Goal: Information Seeking & Learning: Find specific fact

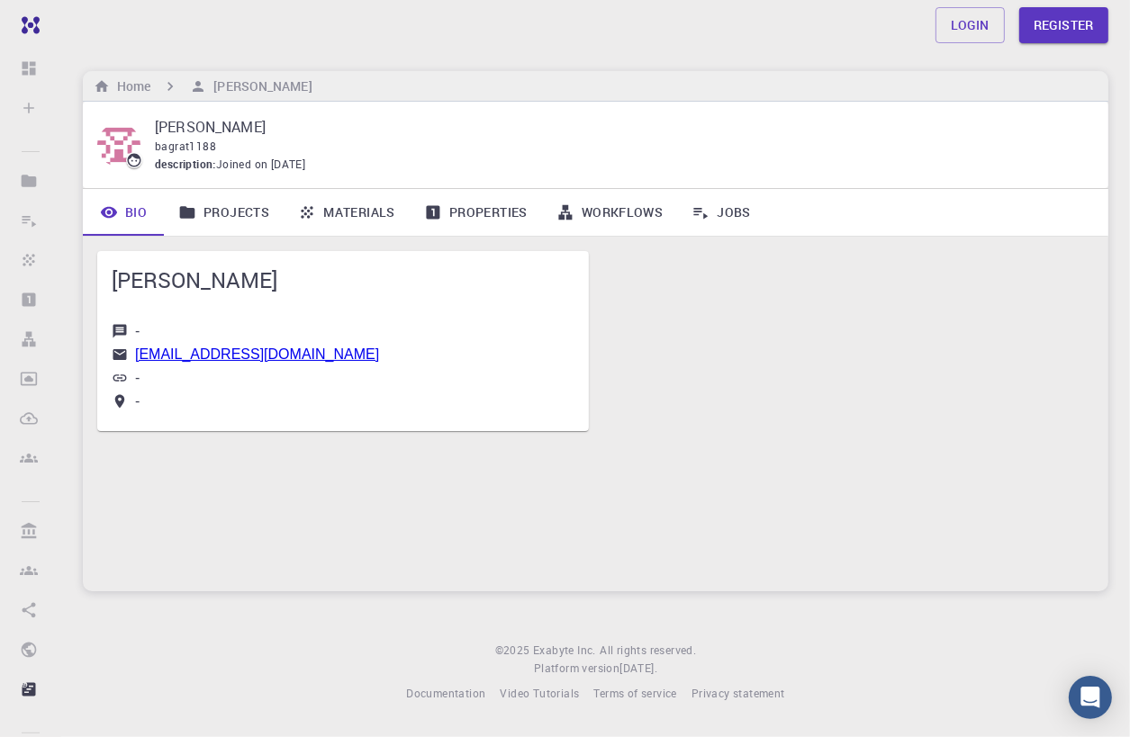
click at [239, 213] on link "Projects" at bounding box center [224, 212] width 120 height 47
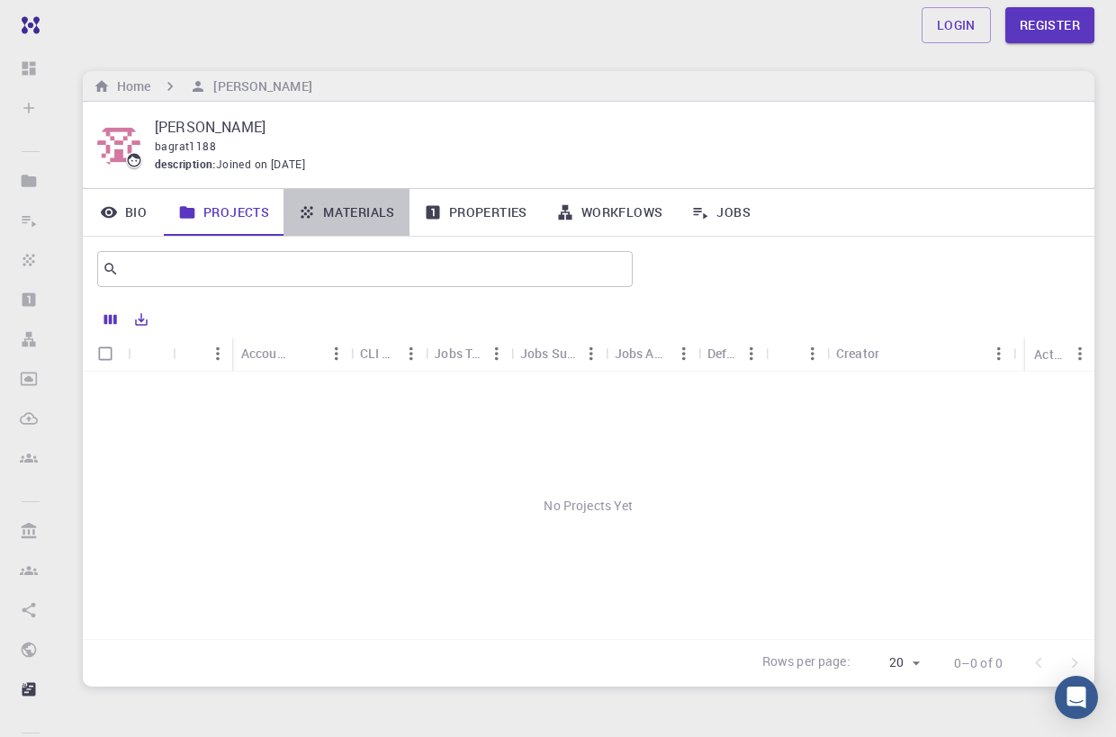
click at [400, 221] on link "Materials" at bounding box center [347, 212] width 126 height 47
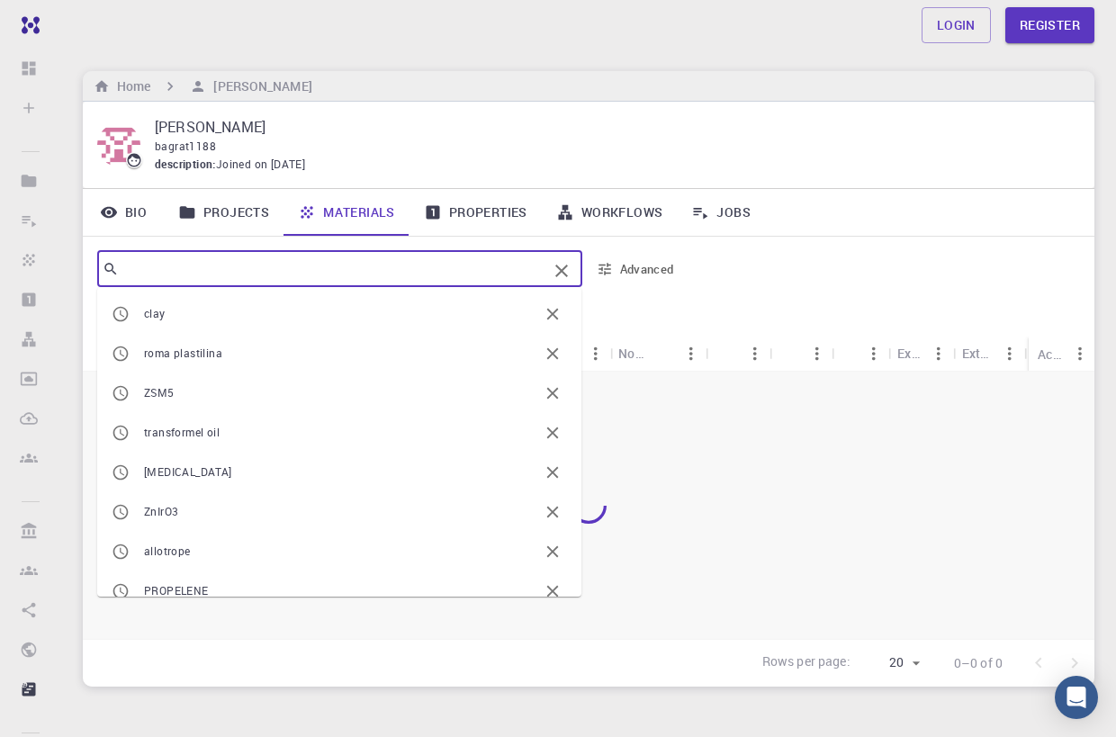
click at [266, 273] on input "text" at bounding box center [333, 269] width 429 height 25
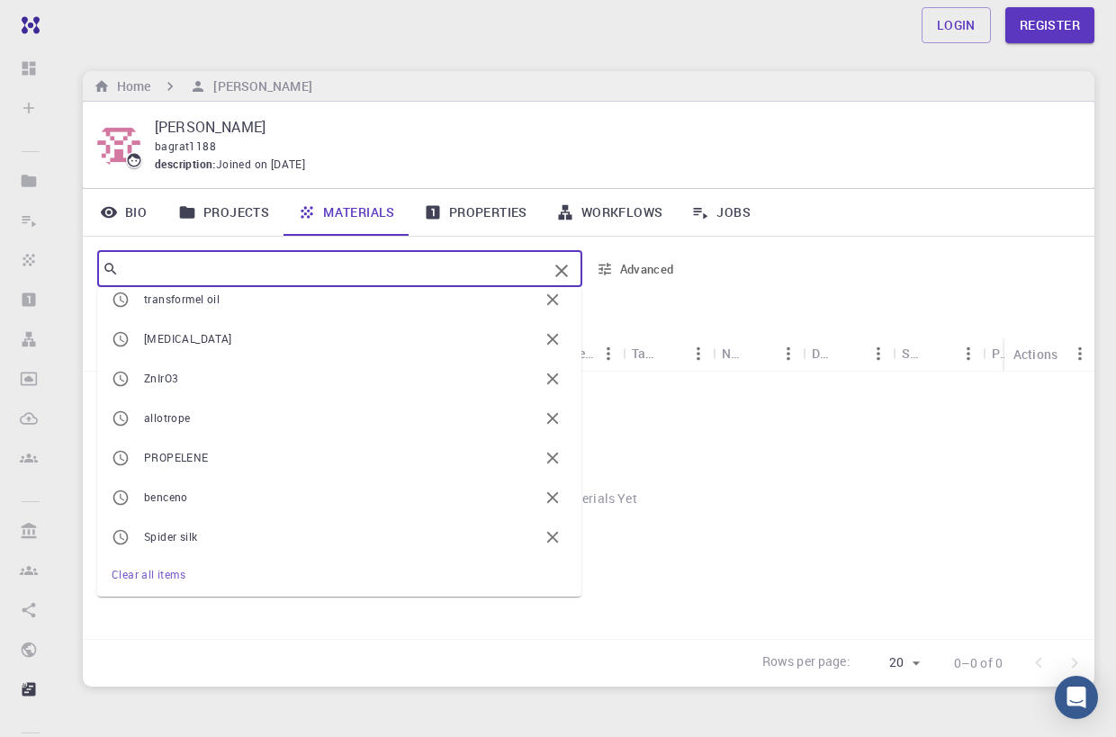
click at [173, 271] on input "text" at bounding box center [333, 269] width 429 height 25
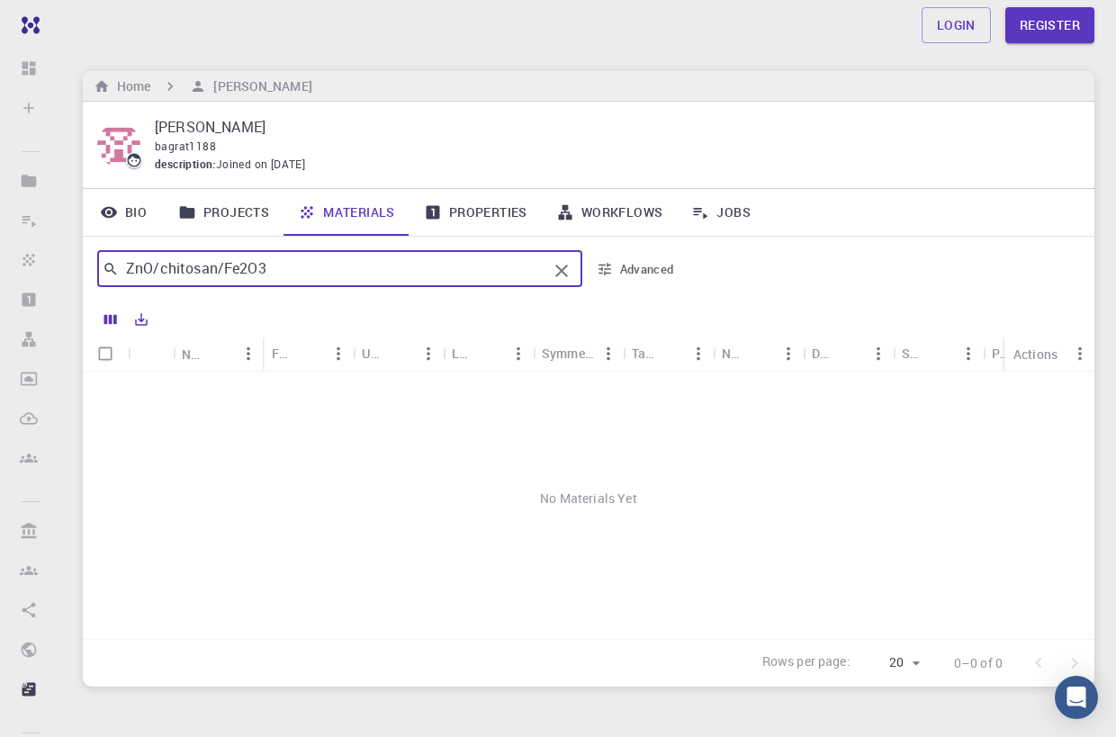
type input "ZnO/chitosan/Fe2O3"
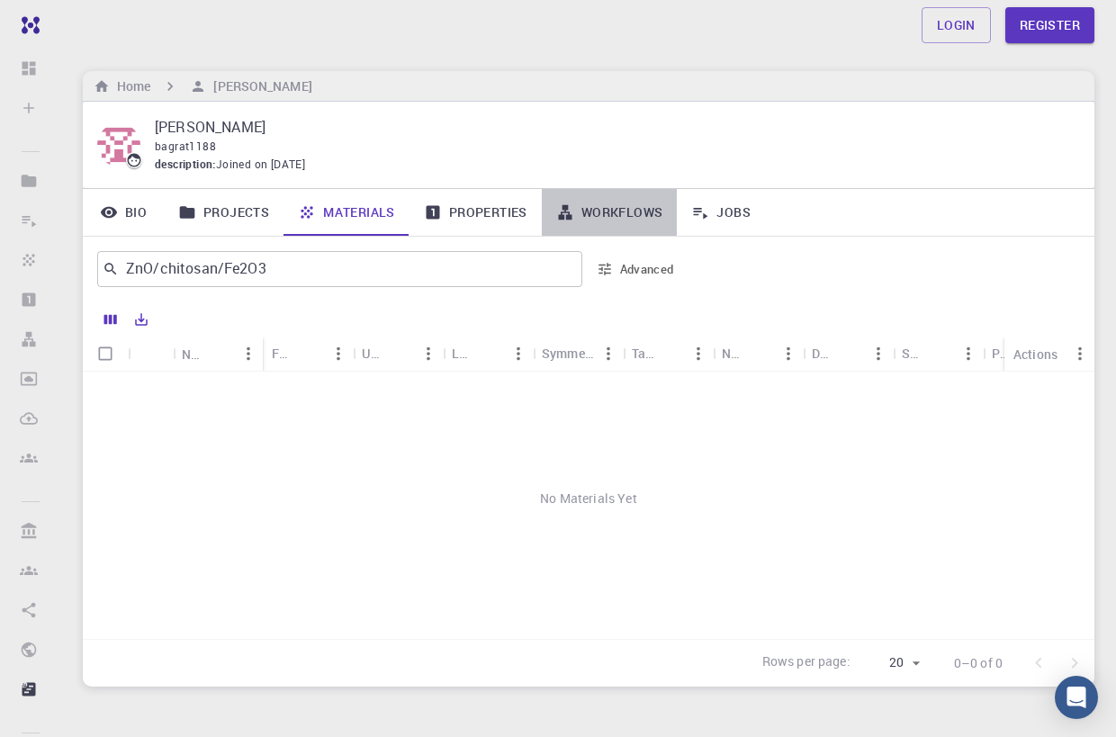
click at [627, 220] on link "Workflows" at bounding box center [610, 212] width 136 height 47
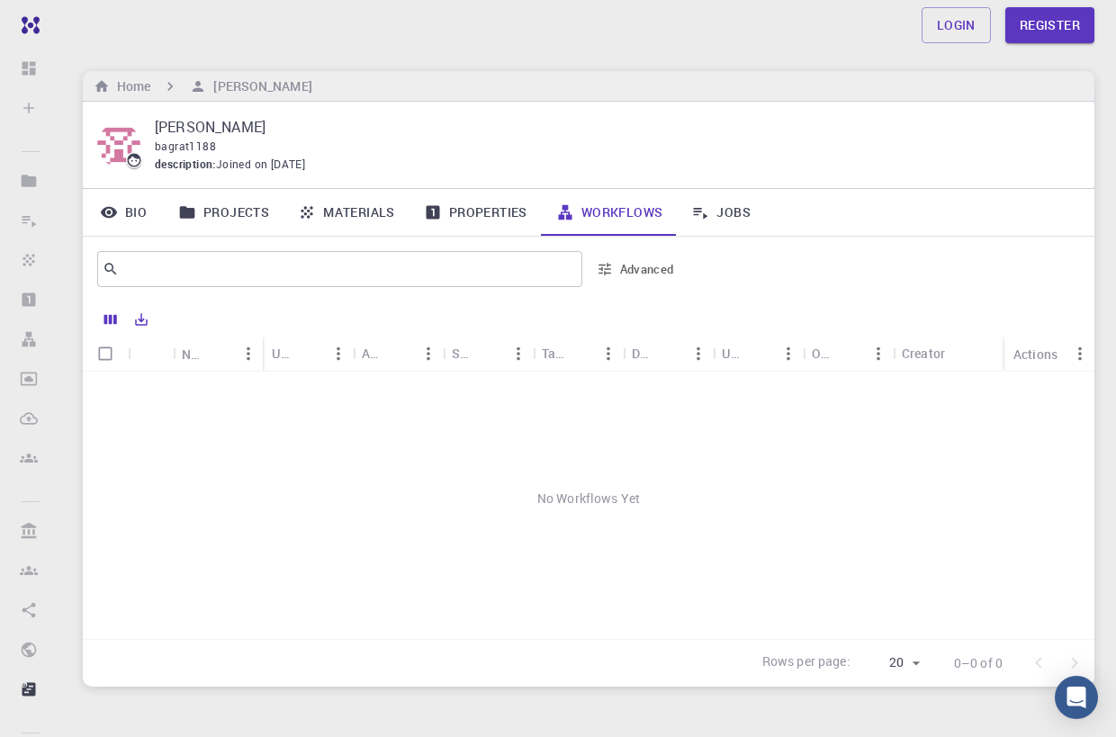
click at [912, 312] on div at bounding box center [619, 321] width 925 height 32
